Goal: Book appointment/travel/reservation

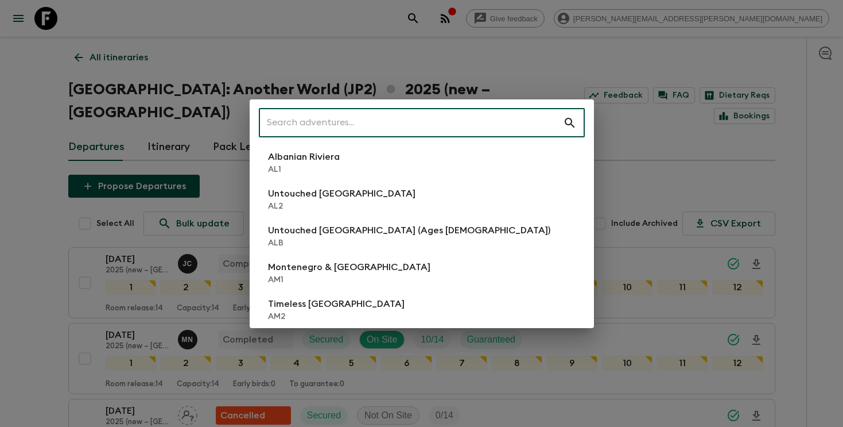
click at [482, 110] on input "text" at bounding box center [411, 123] width 304 height 32
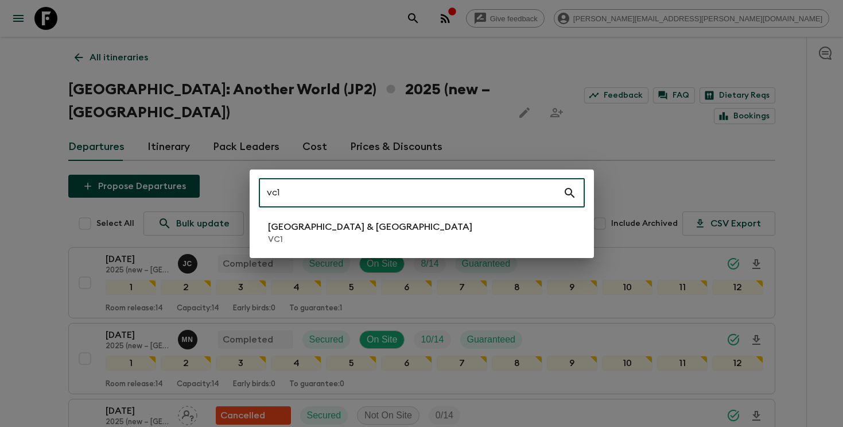
type input "vc1"
click at [359, 224] on p "[GEOGRAPHIC_DATA] & [GEOGRAPHIC_DATA]" at bounding box center [370, 227] width 204 height 14
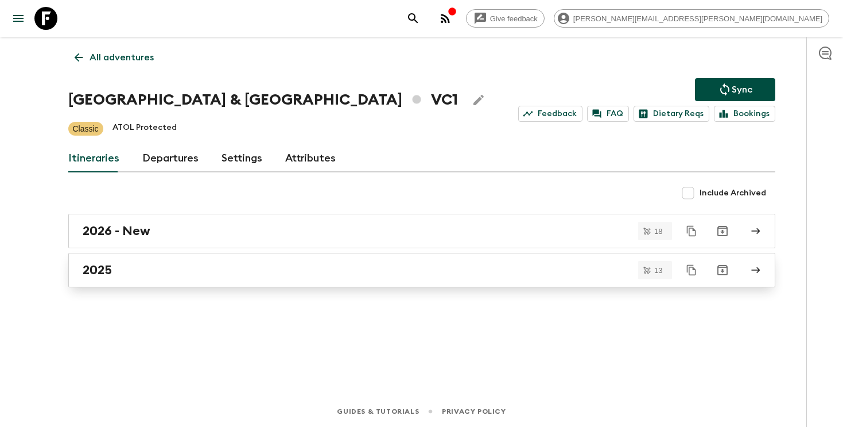
click at [344, 276] on div "2025" at bounding box center [411, 269] width 657 height 15
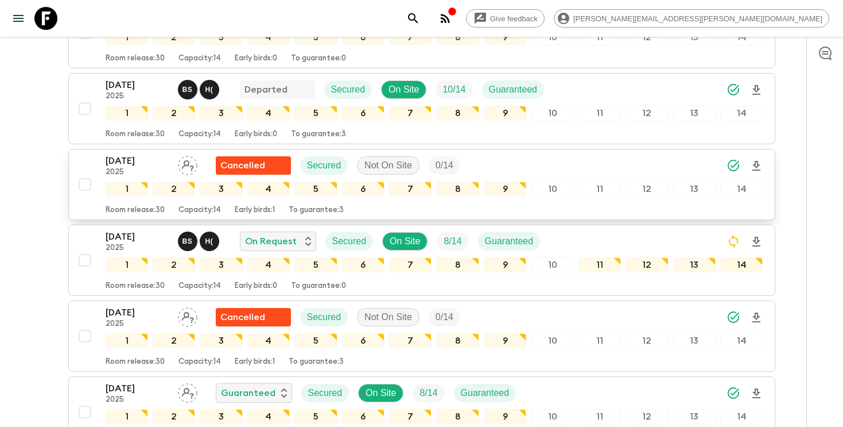
scroll to position [223, 0]
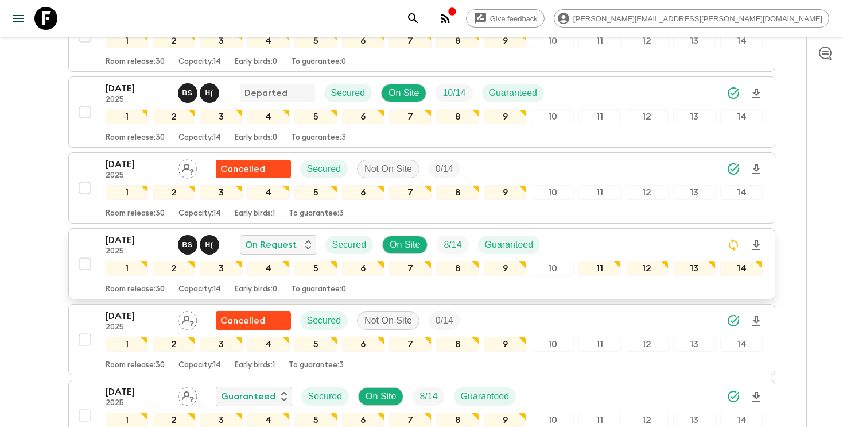
click at [611, 248] on div "[DATE] 2025 B S H ( On Request Secured On Site 8 / 14 Guaranteed" at bounding box center [435, 244] width 658 height 23
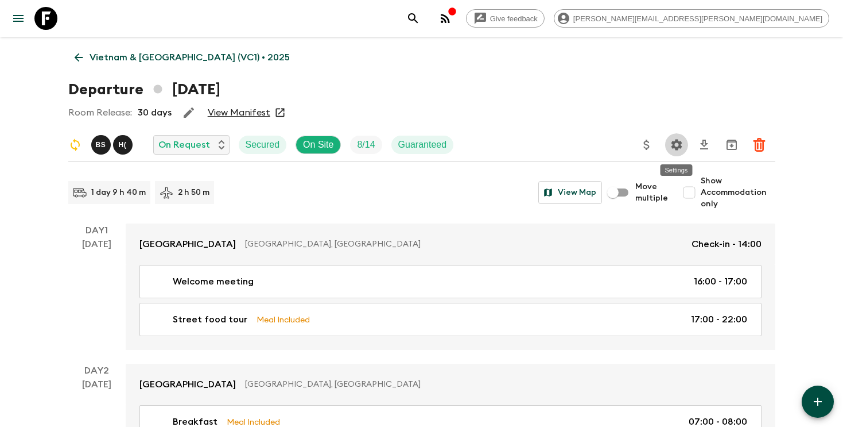
click at [679, 147] on icon "Settings" at bounding box center [676, 144] width 11 height 11
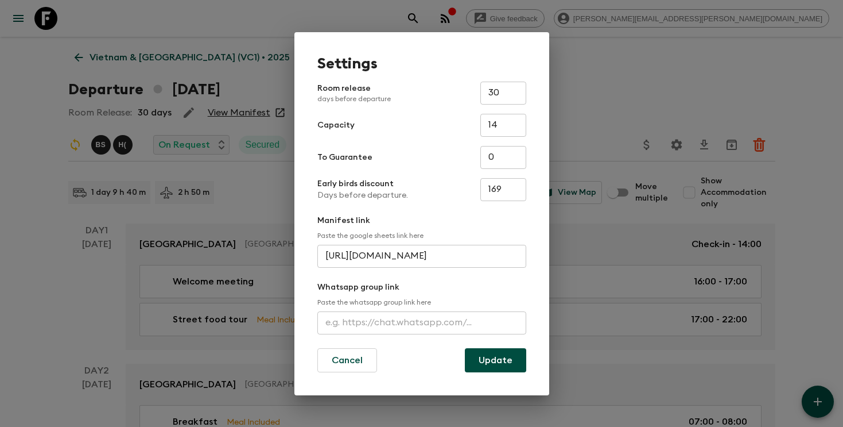
click at [677, 107] on div "Settings Room release days before departure 30 ​ Capacity 14 ​ To Guarantee 0 ​…" at bounding box center [421, 213] width 843 height 427
